Goal: Transaction & Acquisition: Purchase product/service

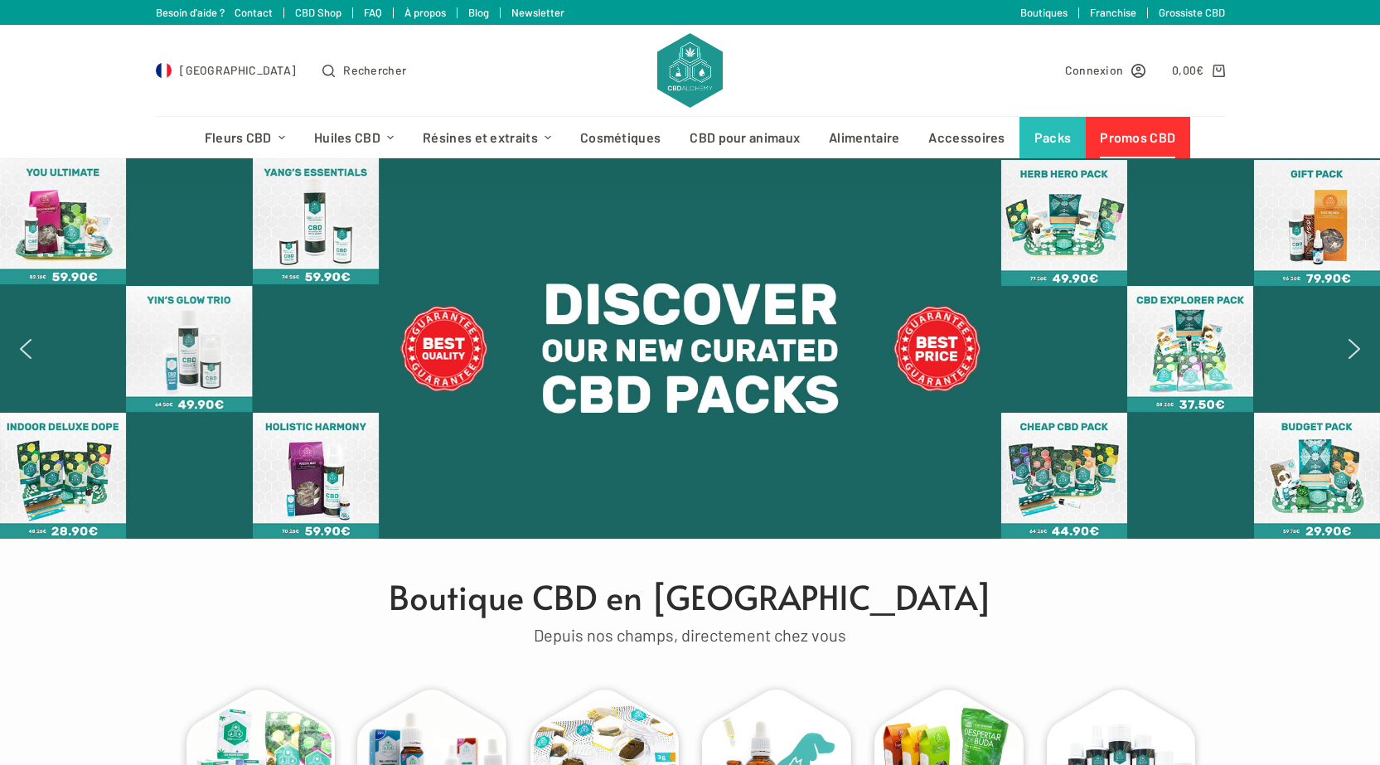
click at [1170, 132] on link "Promos CBD" at bounding box center [1138, 137] width 104 height 41
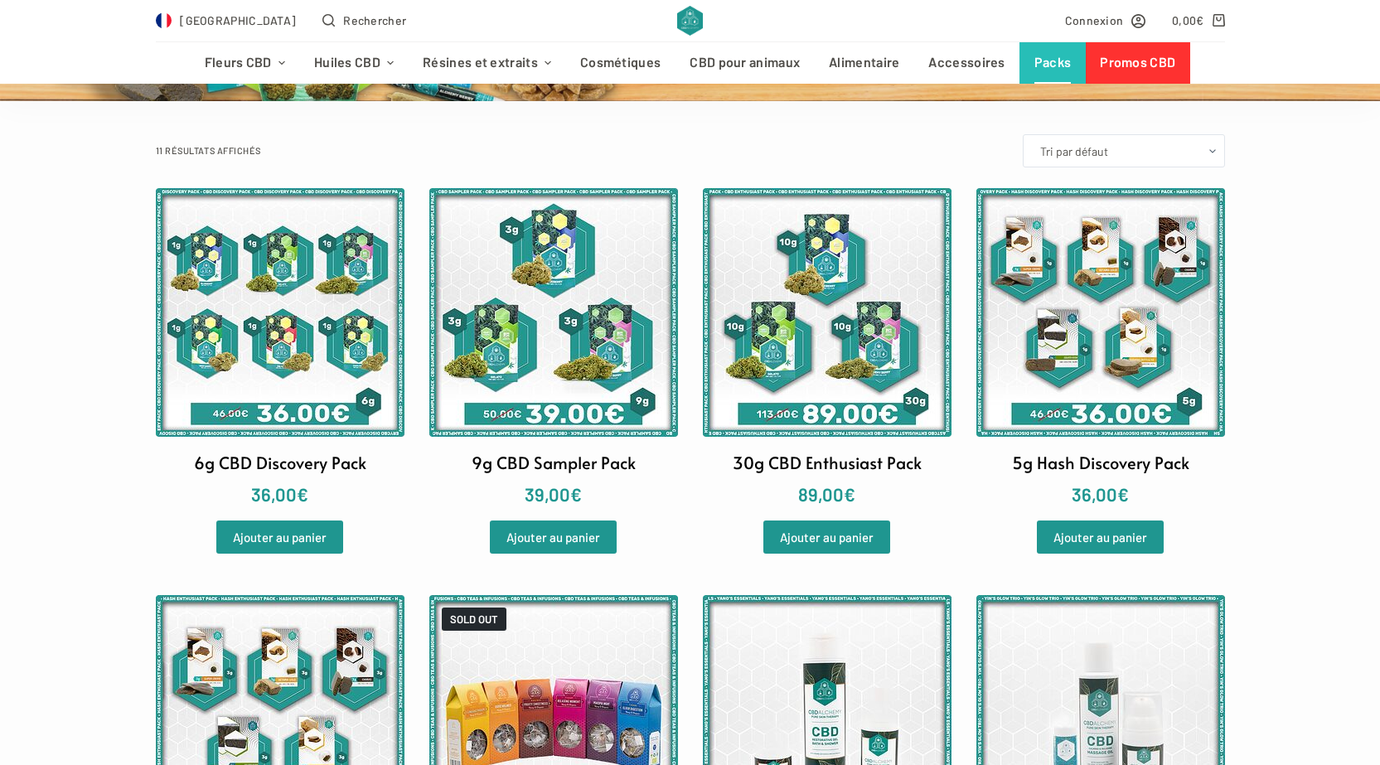
scroll to position [332, 0]
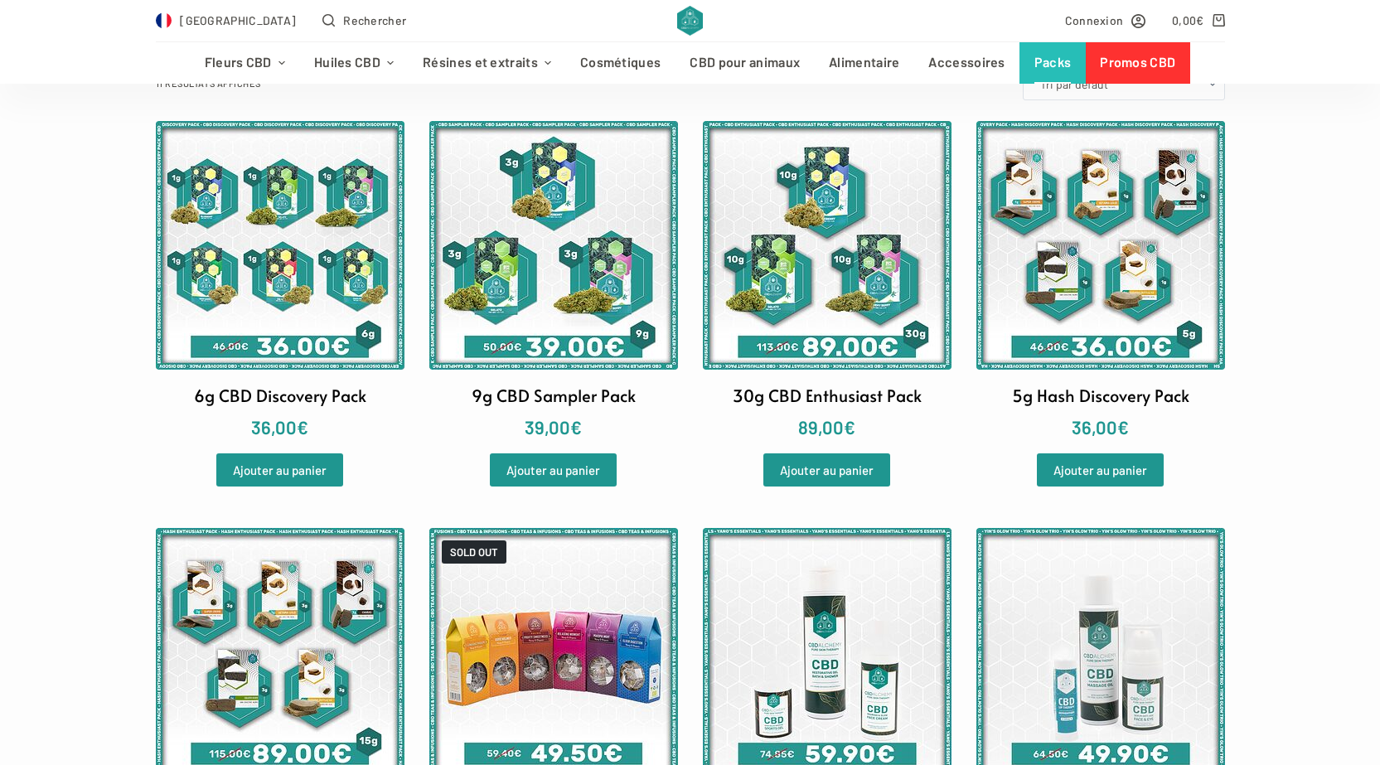
click at [251, 290] on img at bounding box center [280, 245] width 249 height 249
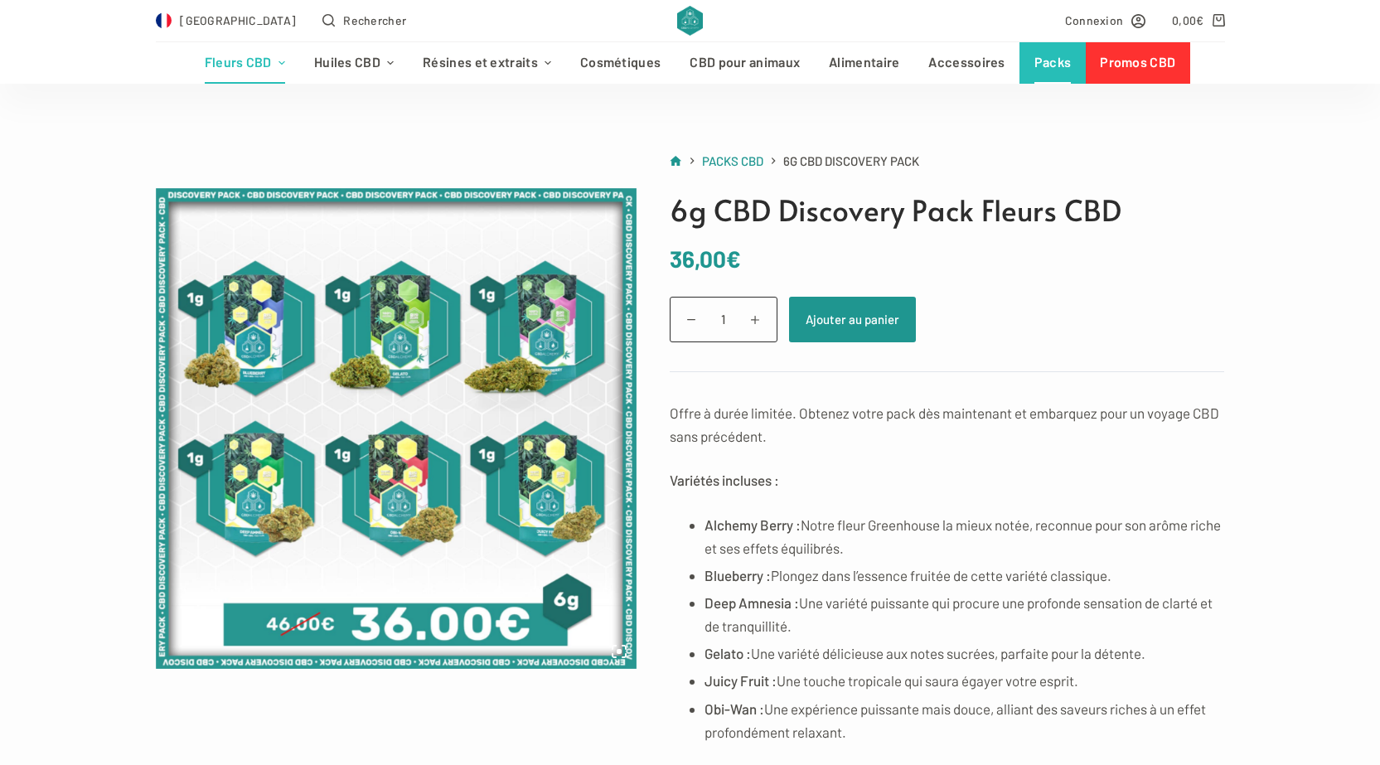
scroll to position [83, 0]
